Goal: Transaction & Acquisition: Purchase product/service

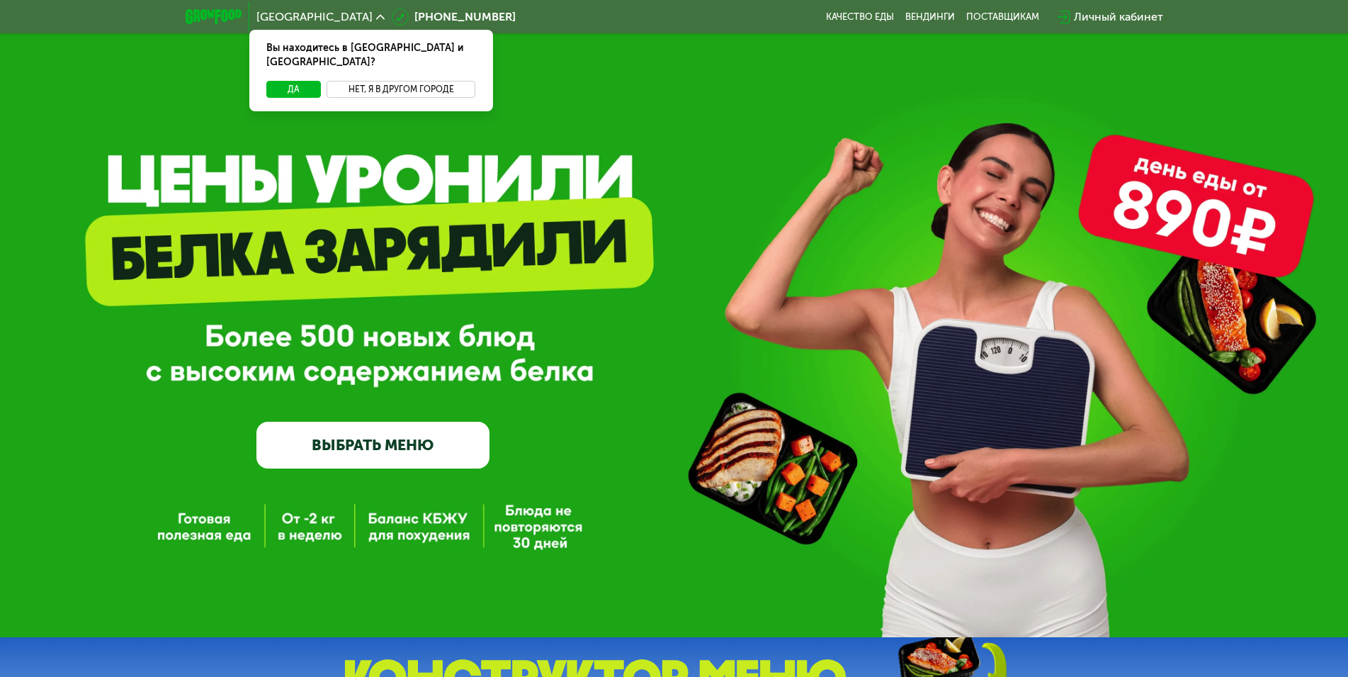
click at [372, 81] on button "Нет, я в другом городе" at bounding box center [401, 89] width 149 height 17
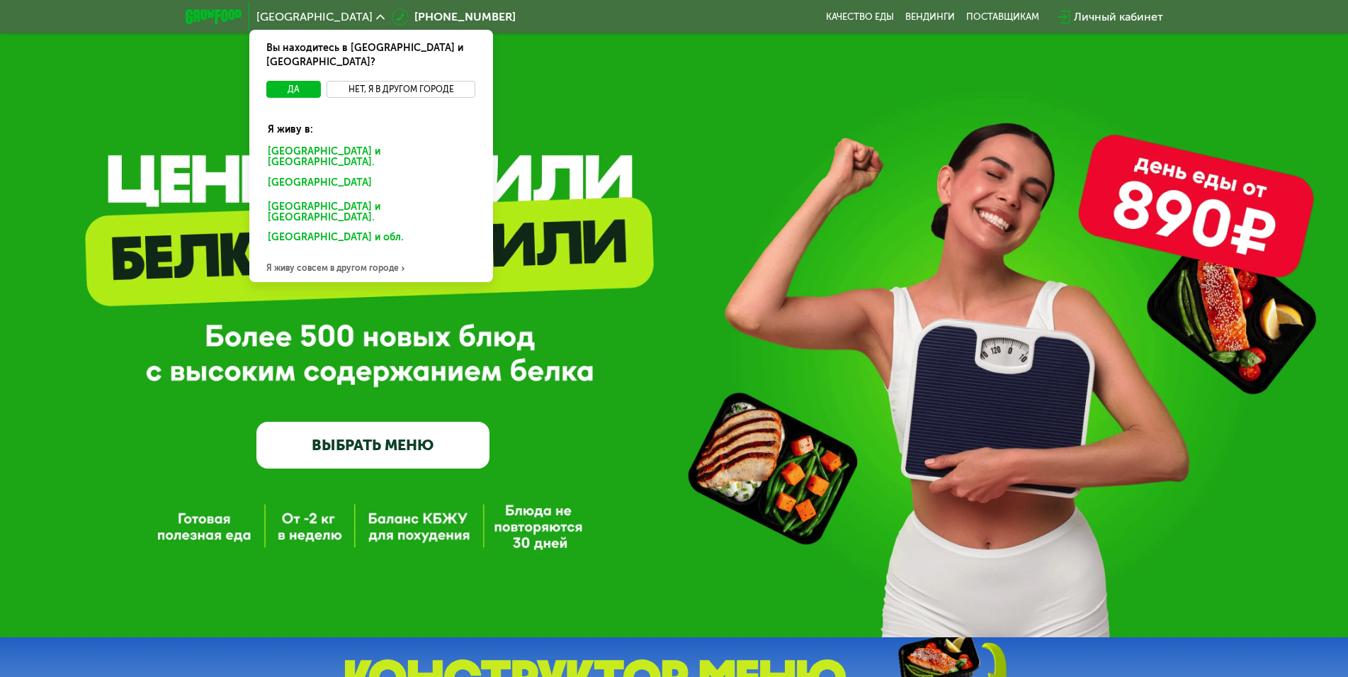
click at [360, 81] on button "Нет, я в другом городе" at bounding box center [401, 89] width 149 height 17
click at [318, 254] on div "Я живу совсем в другом городе" at bounding box center [371, 268] width 244 height 28
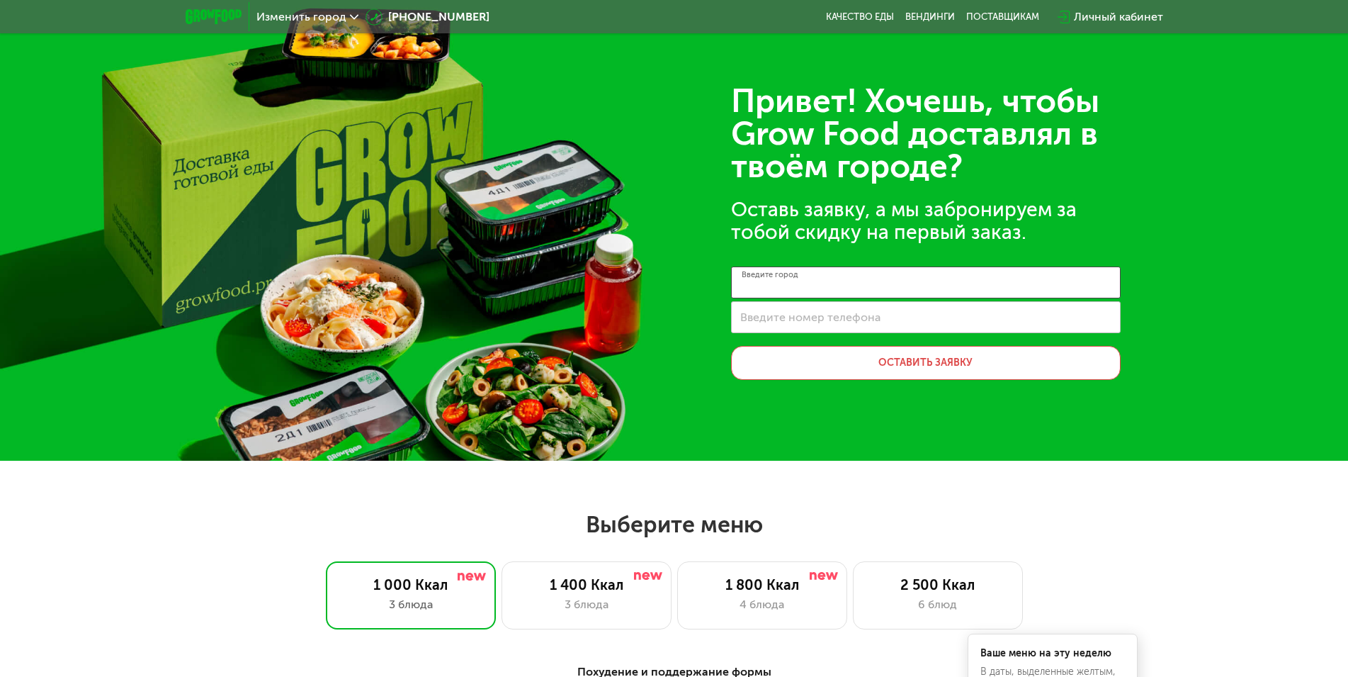
click at [868, 283] on input "Введите город" at bounding box center [926, 282] width 390 height 32
click at [311, 19] on span "Изменить город" at bounding box center [301, 16] width 90 height 11
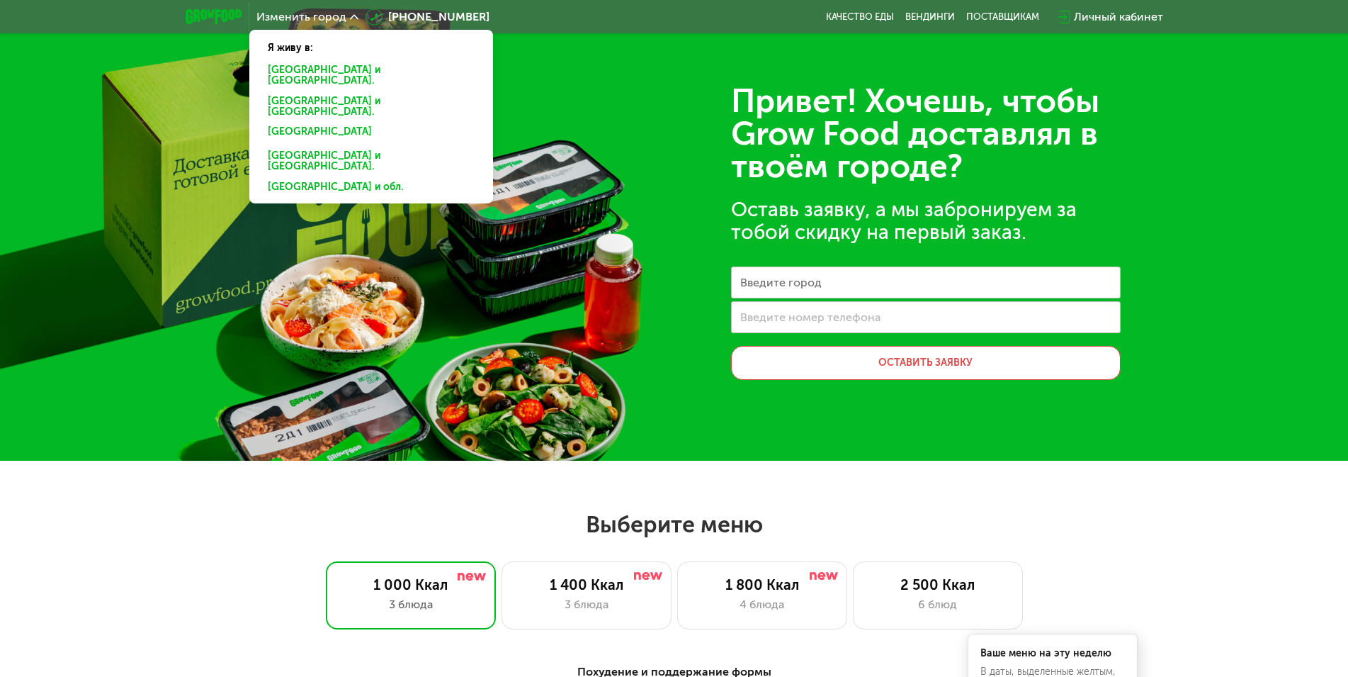
click at [298, 123] on div "[GEOGRAPHIC_DATA] и [GEOGRAPHIC_DATA]." at bounding box center [371, 134] width 227 height 23
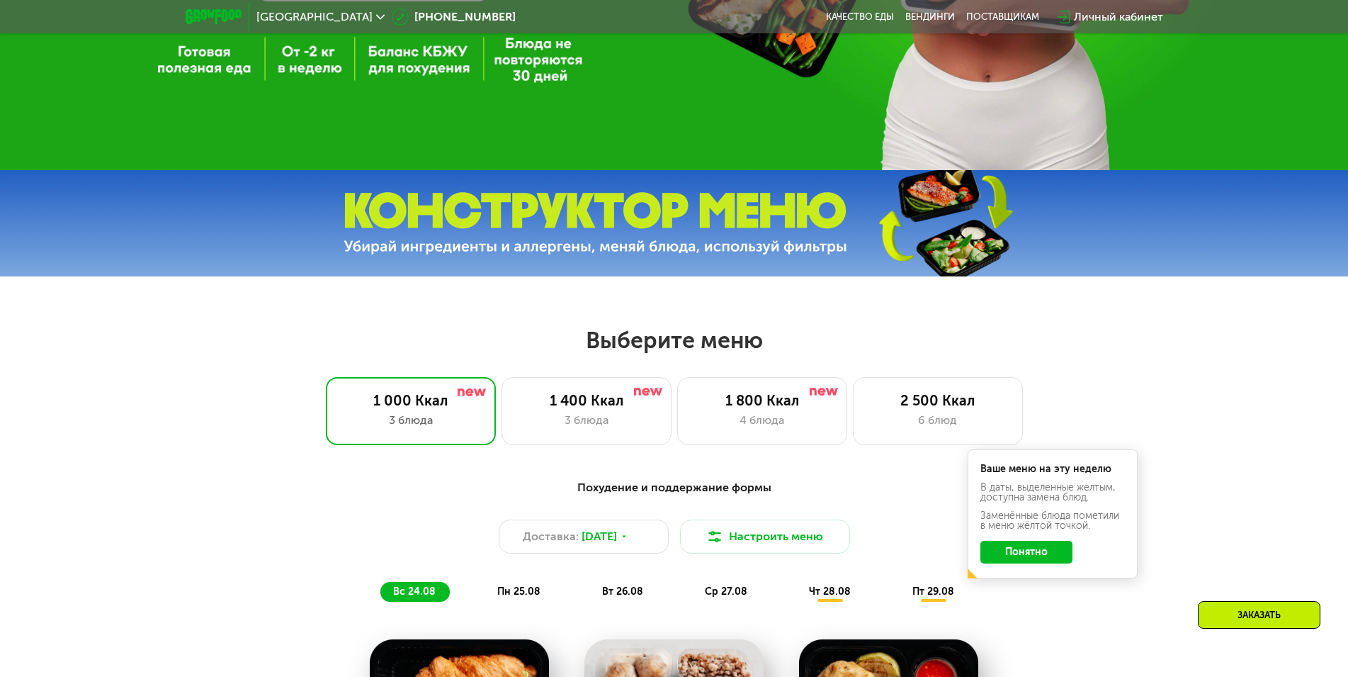
scroll to position [496, 0]
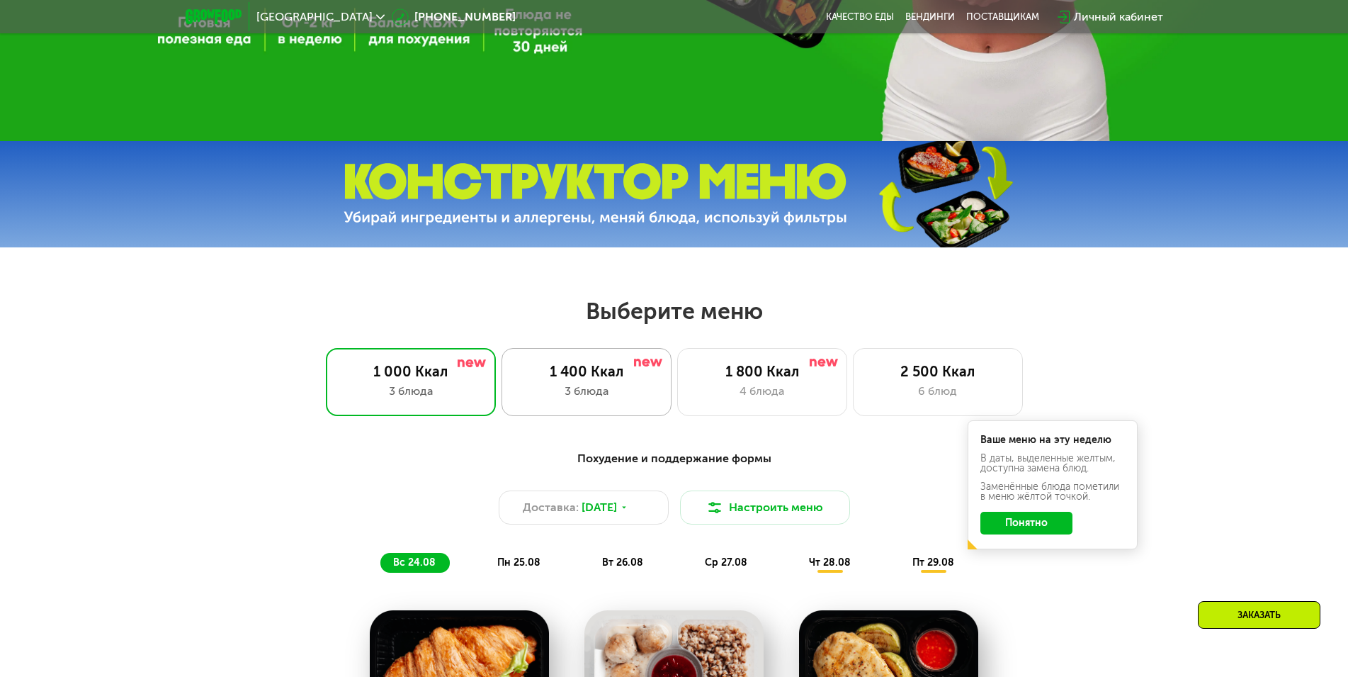
click at [587, 380] on div "1 400 Ккал" at bounding box center [587, 371] width 140 height 17
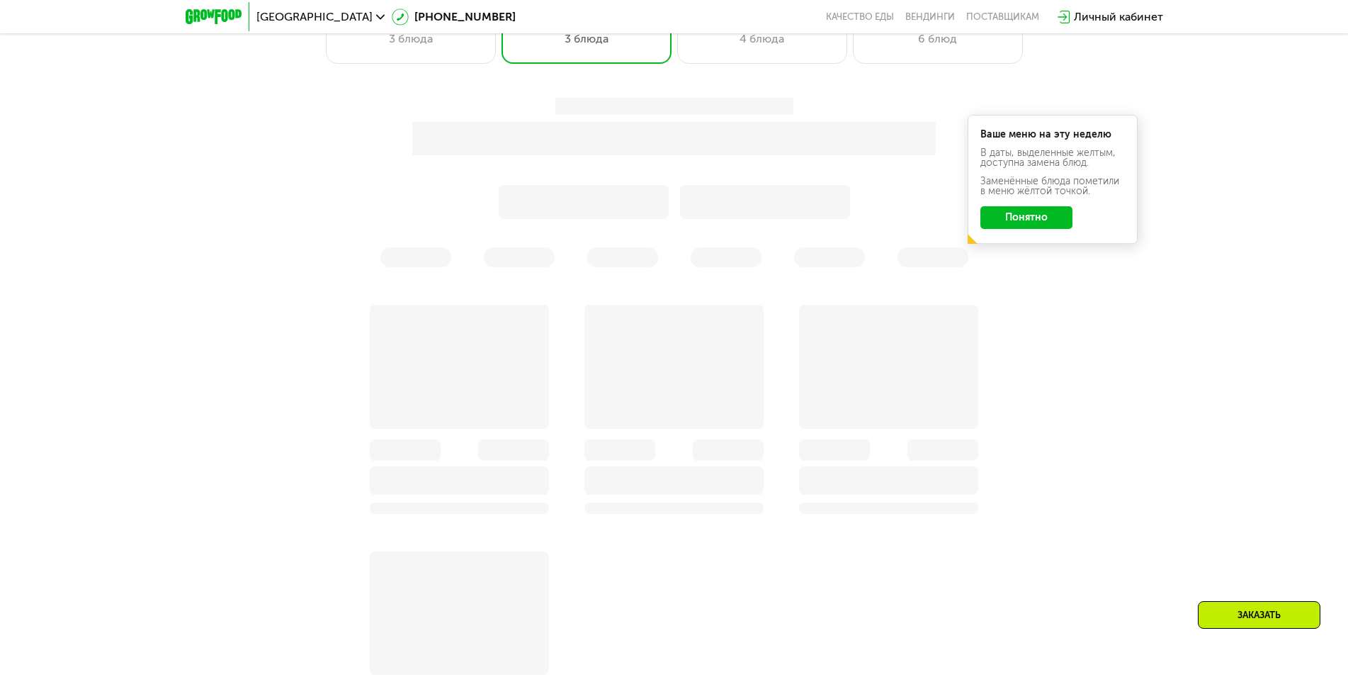
scroll to position [850, 0]
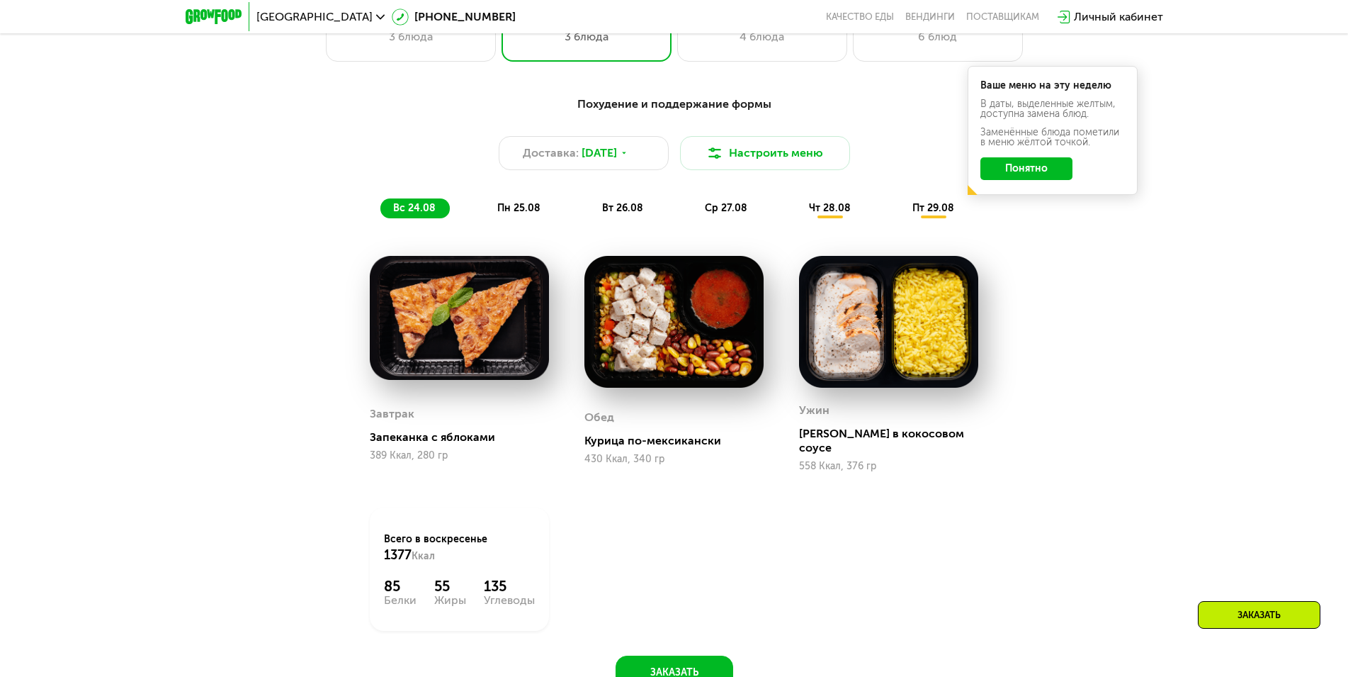
click at [1019, 202] on div "Похудение и поддержание формы Доставка: [DATE] Настроить меню вс 24.08 пн 25.08…" at bounding box center [674, 157] width 839 height 123
click at [1029, 184] on div "Ваше меню на эту неделю В даты, выделенные желтым, доступна замена блюд. Заменё…" at bounding box center [1053, 130] width 170 height 129
click at [1029, 175] on button "Понятно" at bounding box center [1027, 168] width 92 height 23
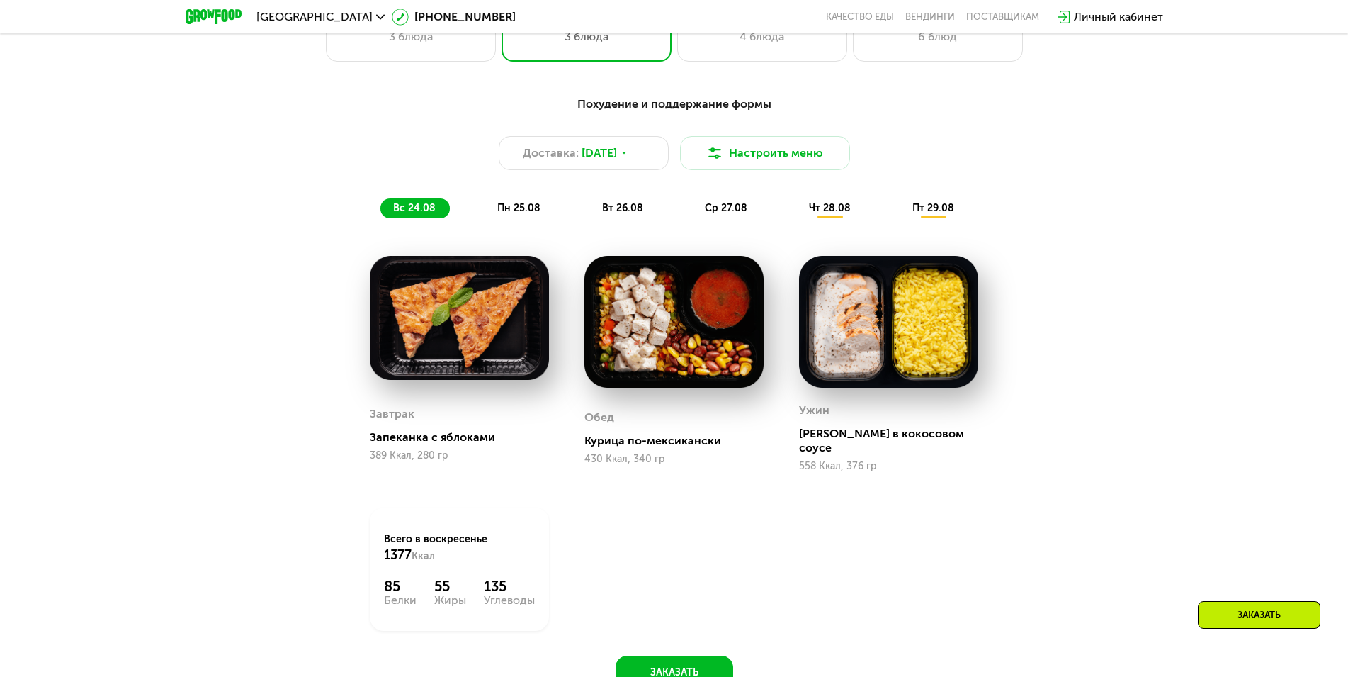
click at [1134, 307] on div "Похудение и поддержание формы Доставка: [DATE] Настроить меню вс 24.08 пн 25.08…" at bounding box center [674, 401] width 1348 height 650
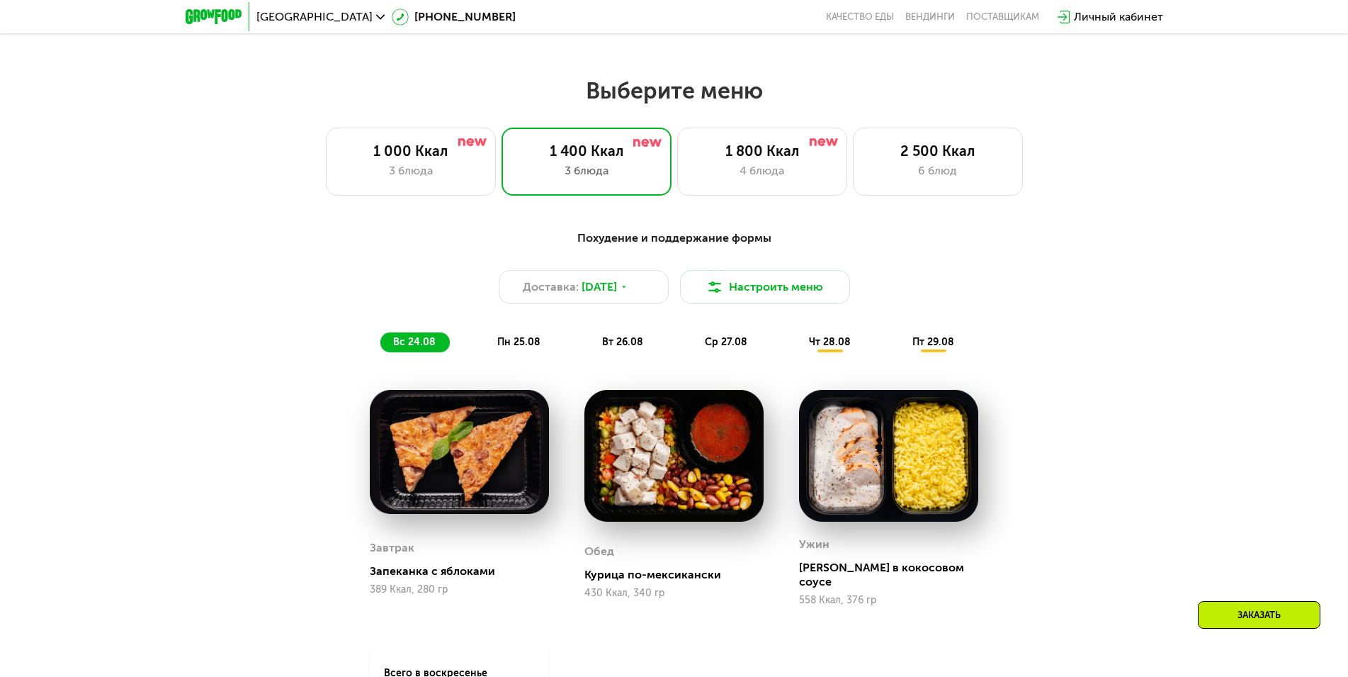
scroll to position [709, 0]
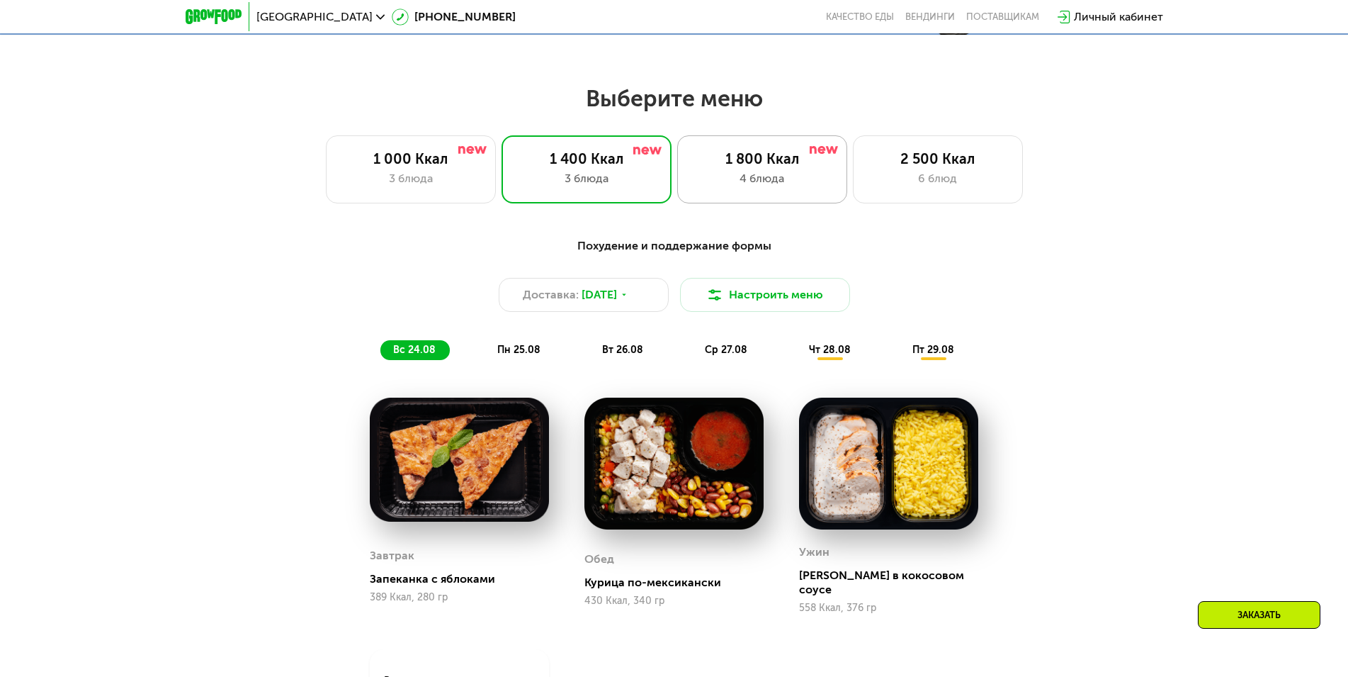
click at [853, 197] on div "1 800 Ккал 4 блюда" at bounding box center [938, 169] width 170 height 68
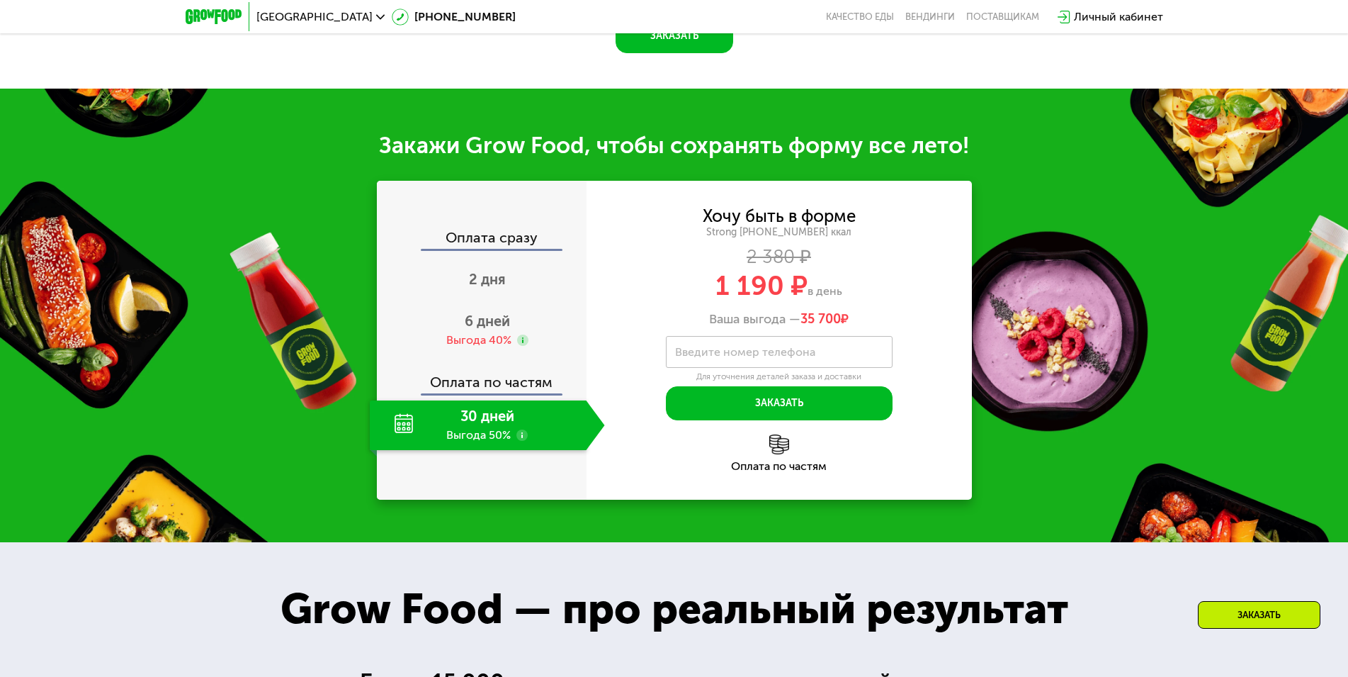
scroll to position [1559, 0]
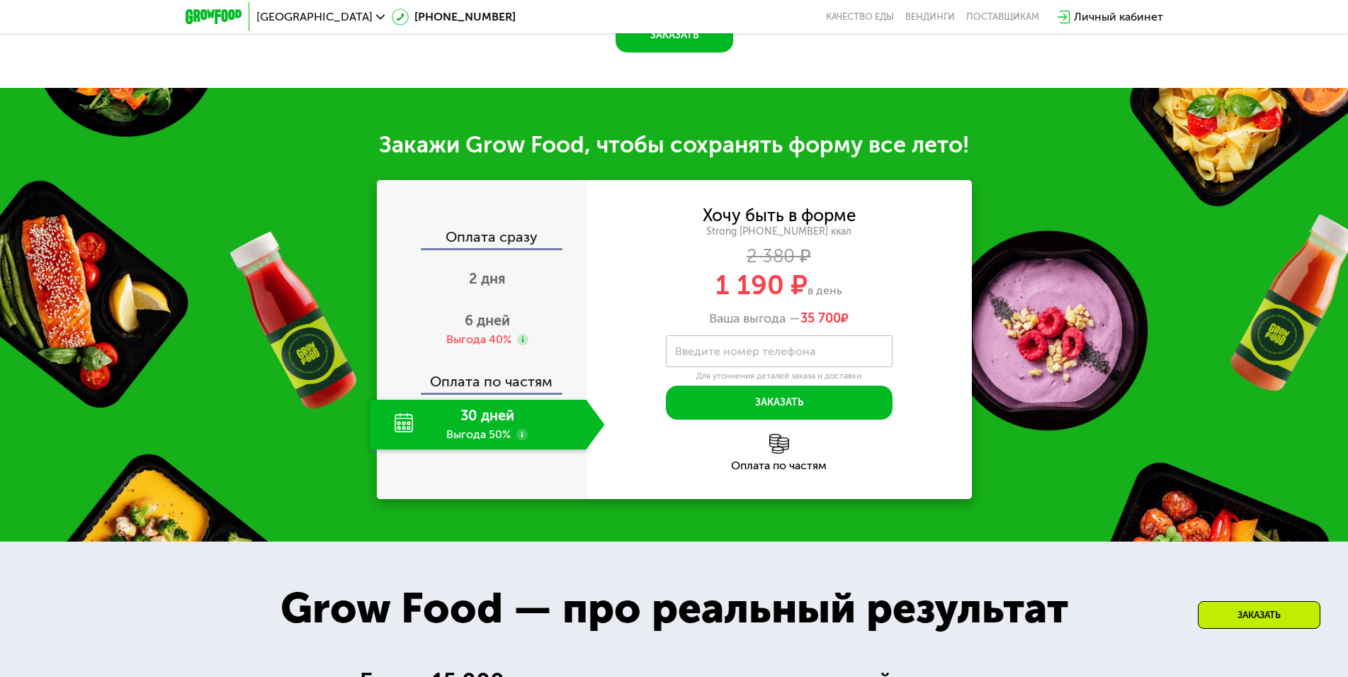
click at [518, 429] on use at bounding box center [522, 434] width 11 height 11
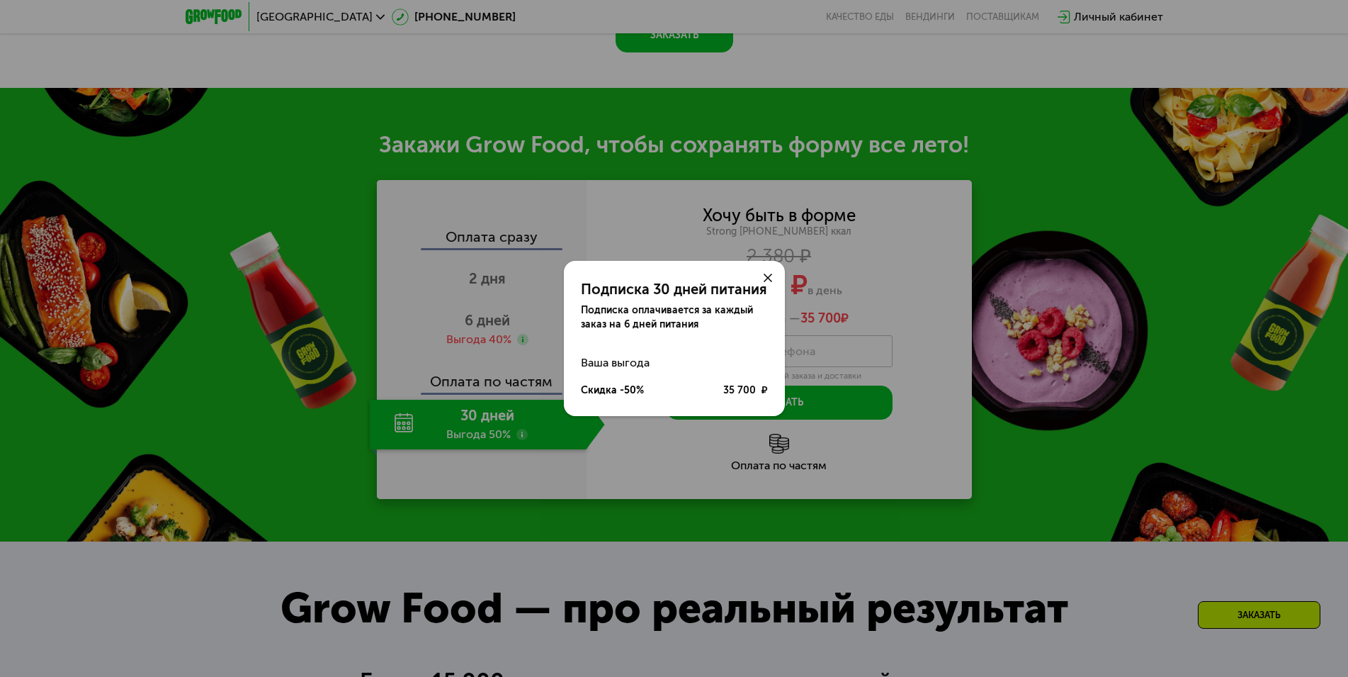
click at [768, 278] on use at bounding box center [768, 277] width 9 height 9
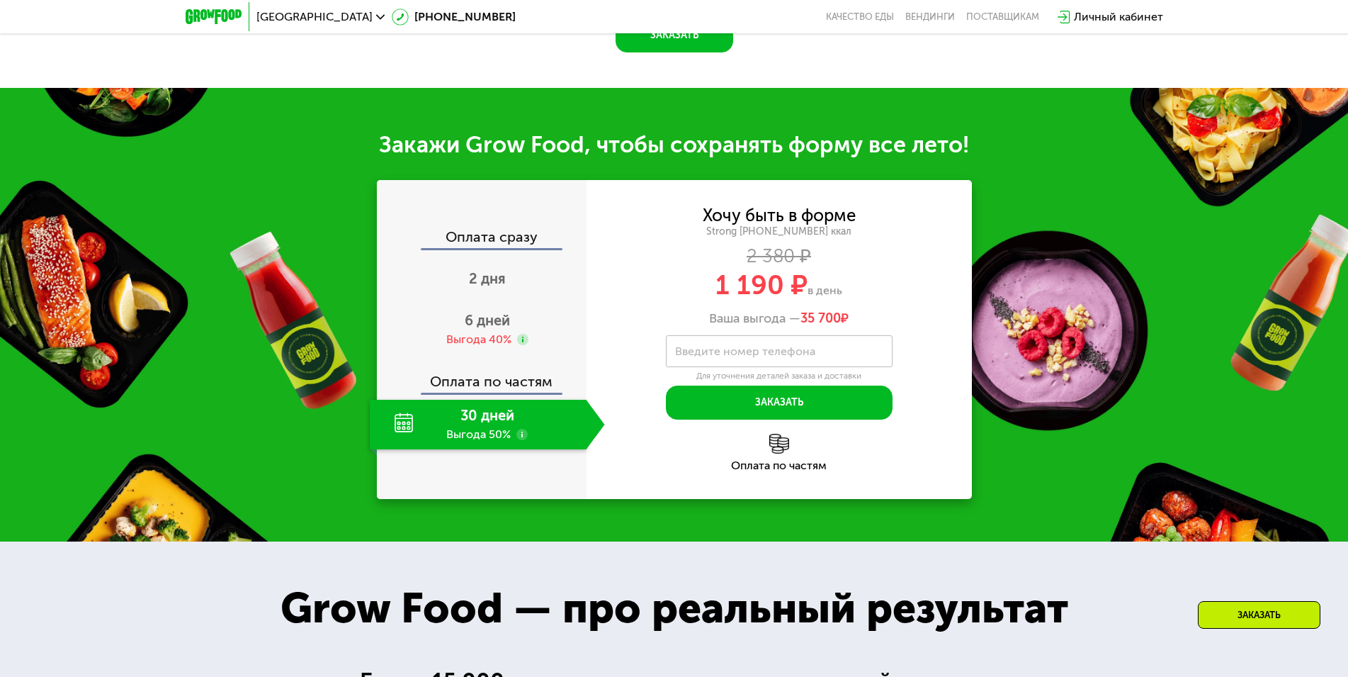
click at [766, 460] on div "Оплата по частям" at bounding box center [779, 465] width 385 height 11
click at [770, 434] on img at bounding box center [779, 444] width 20 height 20
click at [747, 347] on label "Введите номер телефона" at bounding box center [745, 351] width 140 height 8
click at [747, 345] on input "Введите номер телефона" at bounding box center [779, 351] width 227 height 32
click at [891, 286] on div "1 190 ₽ в день" at bounding box center [779, 284] width 385 height 27
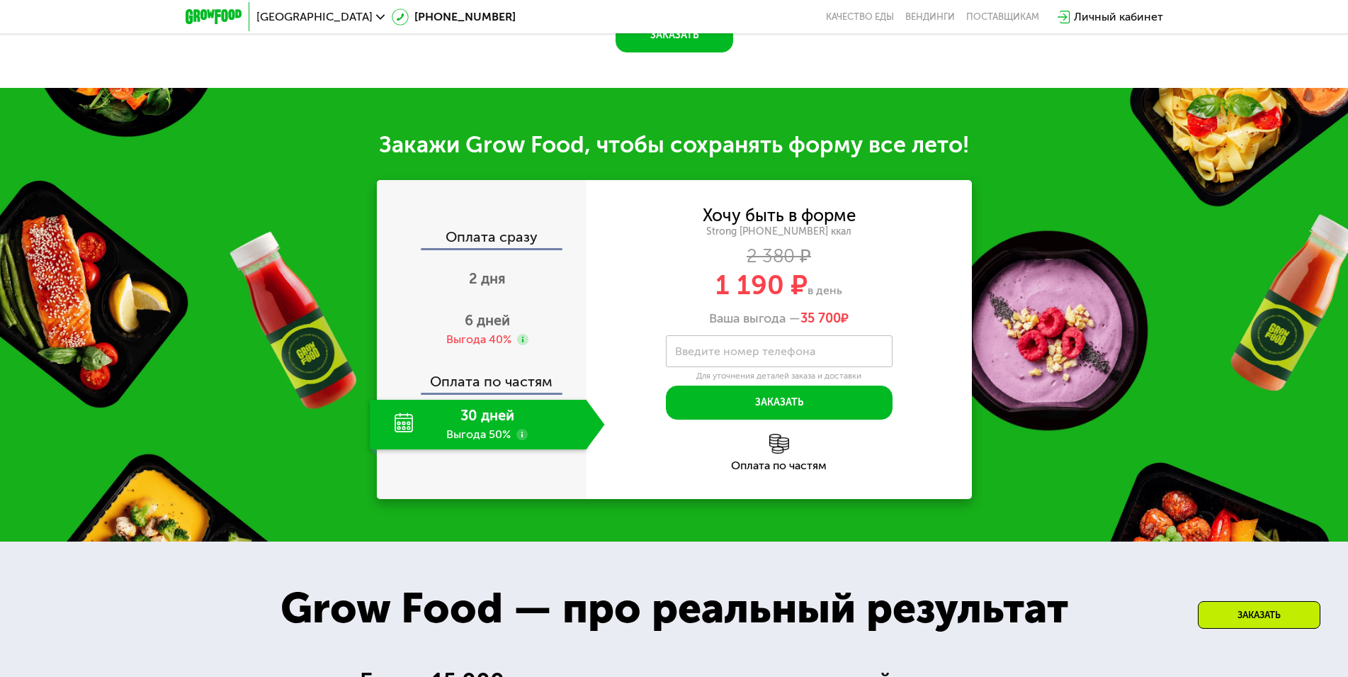
click at [524, 429] on use at bounding box center [522, 434] width 11 height 11
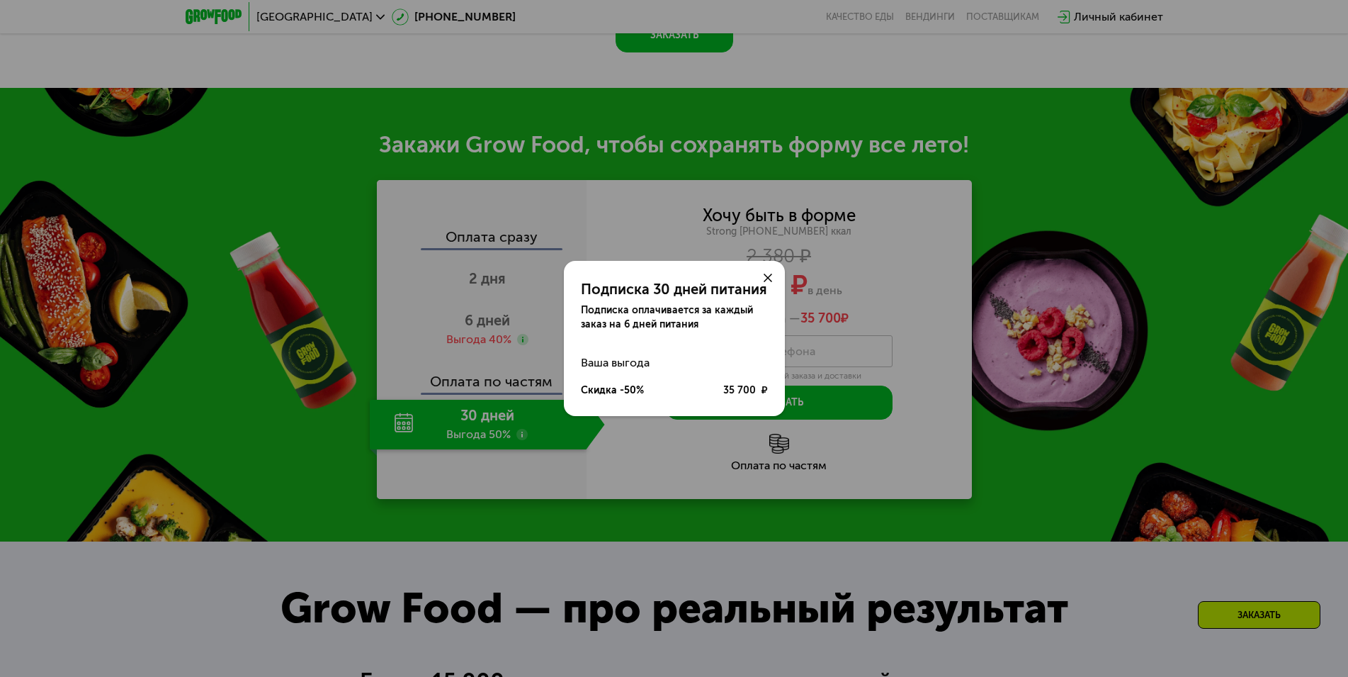
click at [768, 279] on icon at bounding box center [768, 277] width 9 height 9
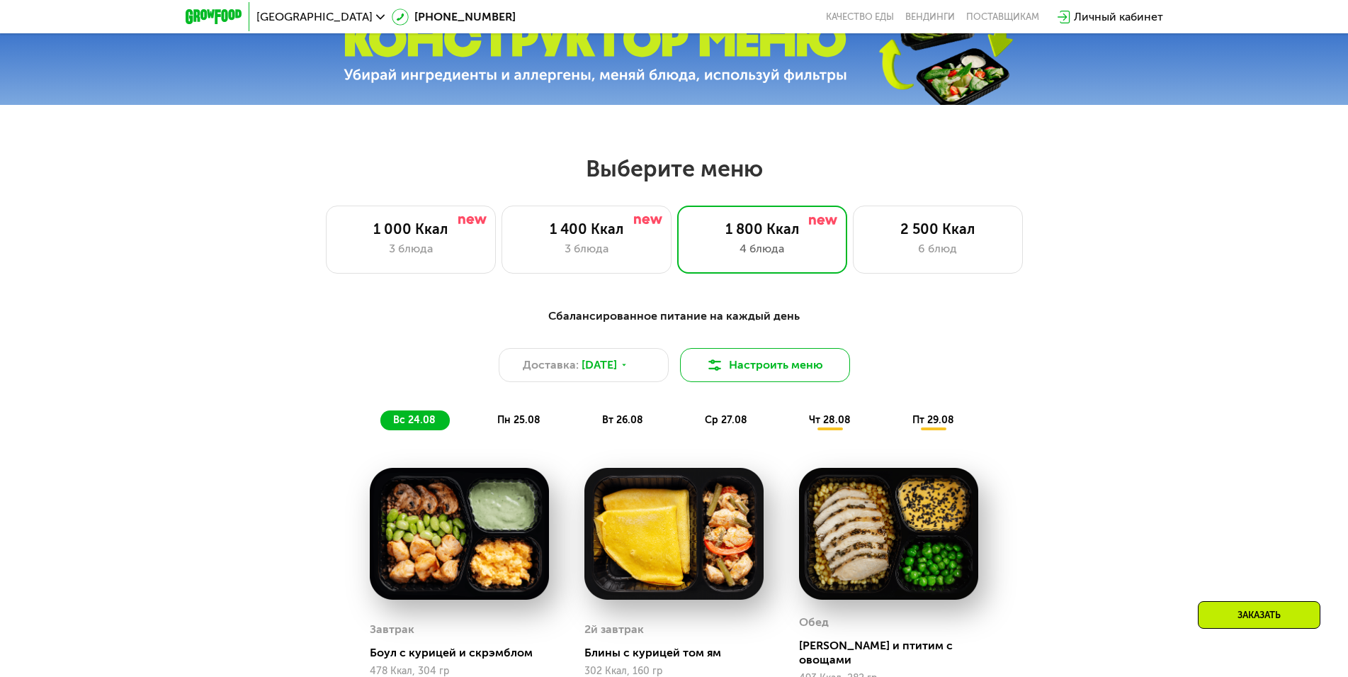
scroll to position [638, 0]
click at [546, 230] on div "1 400 Ккал" at bounding box center [587, 229] width 140 height 17
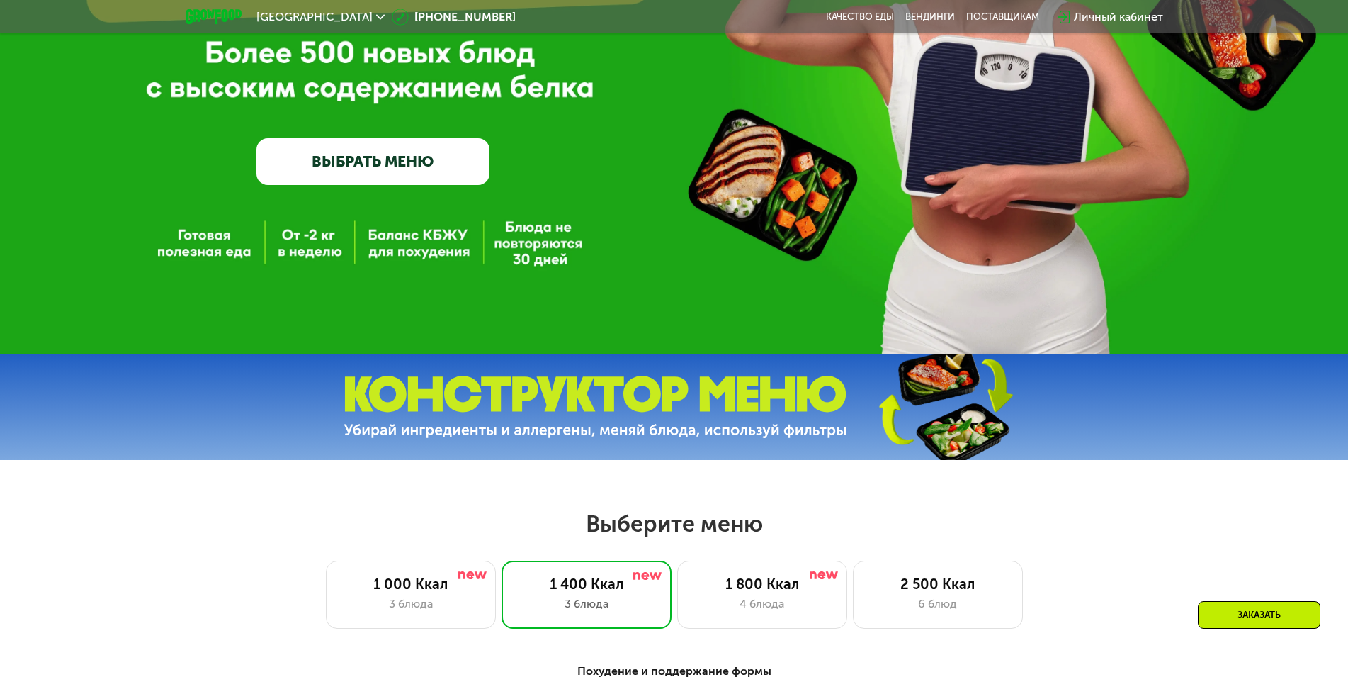
scroll to position [0, 0]
